Goal: Information Seeking & Learning: Find specific fact

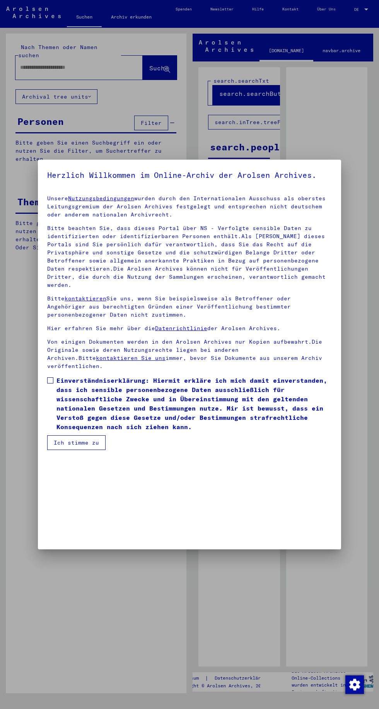
click at [322, 164] on mat-dialog-container "Herzlich Willkommen im Online-Archiv der Arolsen Archives. Unsere Nutzungsbedin…" at bounding box center [189, 355] width 303 height 390
click at [85, 450] on button "Ich stimme zu" at bounding box center [76, 442] width 58 height 15
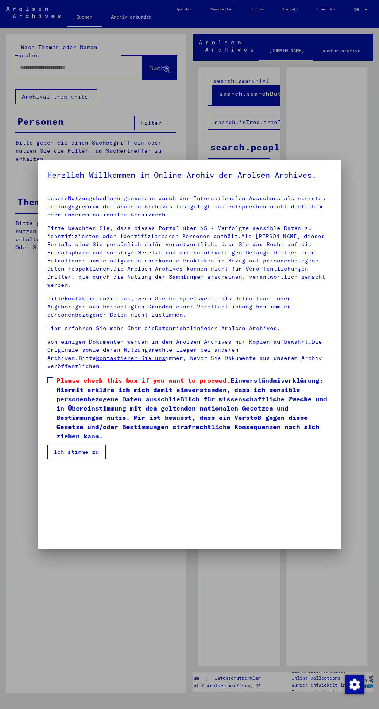
click at [48, 384] on span at bounding box center [50, 380] width 6 height 6
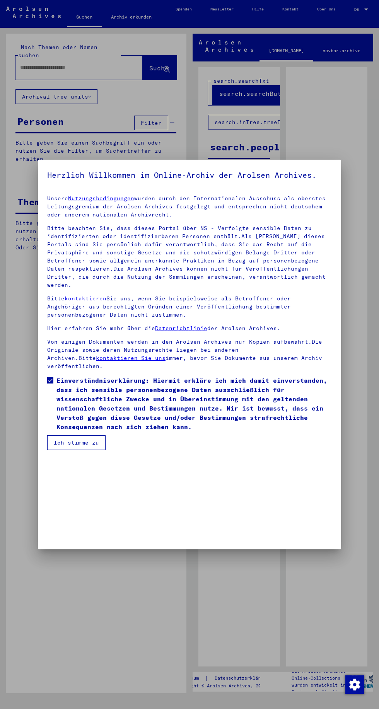
click at [76, 450] on button "Ich stimme zu" at bounding box center [76, 442] width 58 height 15
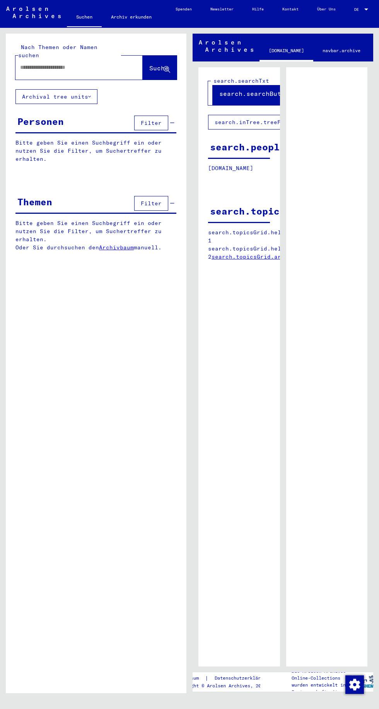
click at [90, 63] on input "text" at bounding box center [72, 67] width 104 height 8
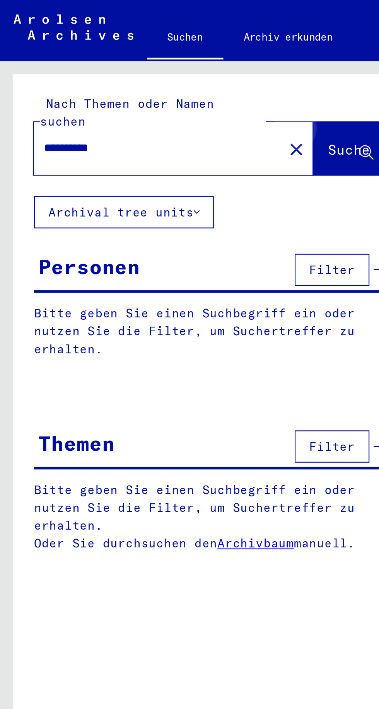
type input "**********"
click at [162, 64] on span "Suche" at bounding box center [158, 68] width 19 height 8
